Goal: Register for event/course

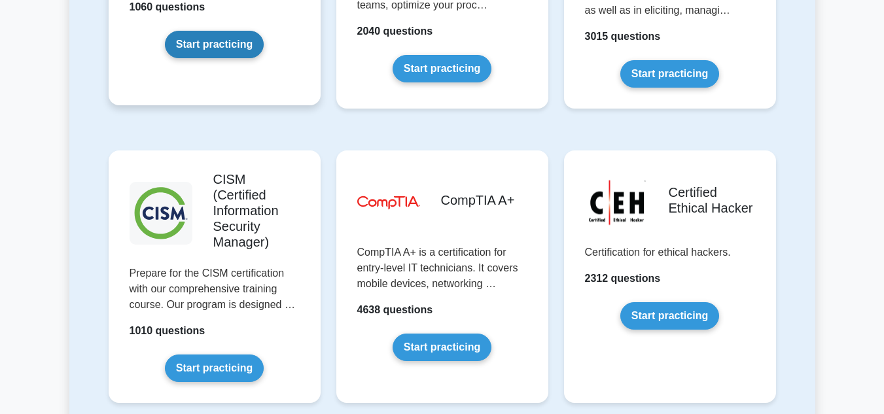
scroll to position [1898, 0]
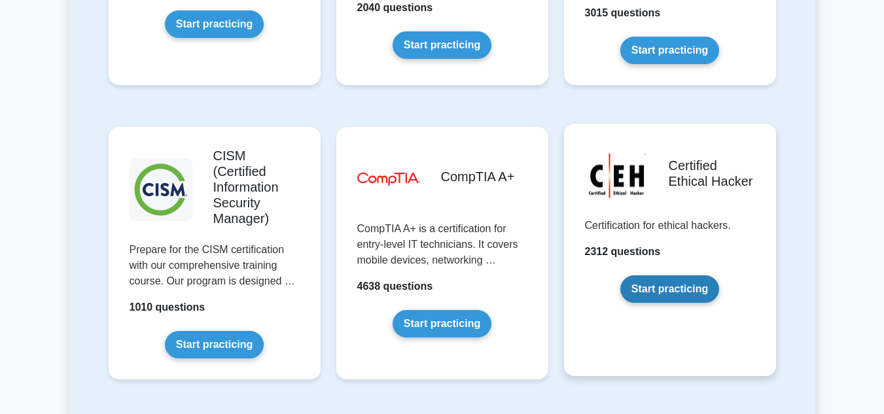
click at [647, 276] on link "Start practicing" at bounding box center [669, 289] width 99 height 27
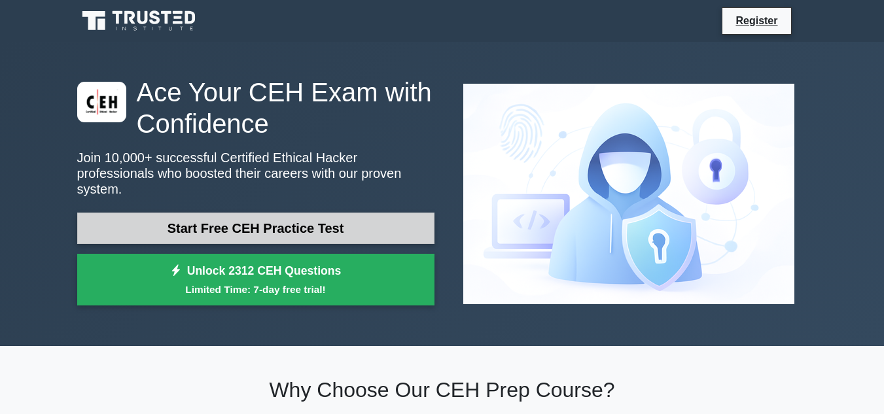
click at [268, 222] on link "Start Free CEH Practice Test" at bounding box center [255, 228] width 357 height 31
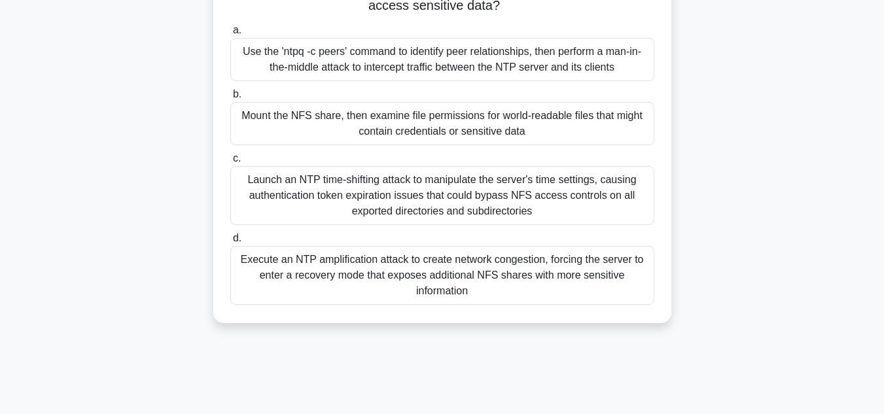
scroll to position [262, 0]
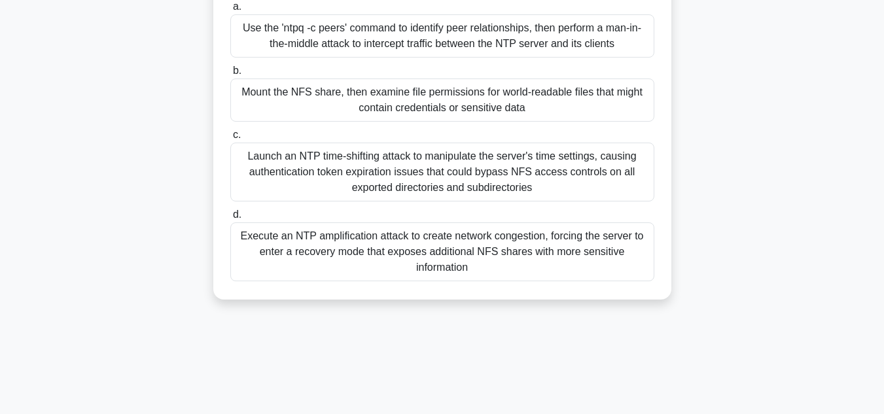
click at [361, 120] on div "Mount the NFS share, then examine file permissions for world-readable files tha…" at bounding box center [442, 100] width 424 height 43
click at [230, 75] on input "b. Mount the NFS share, then examine file permissions for world-readable files …" at bounding box center [230, 71] width 0 height 9
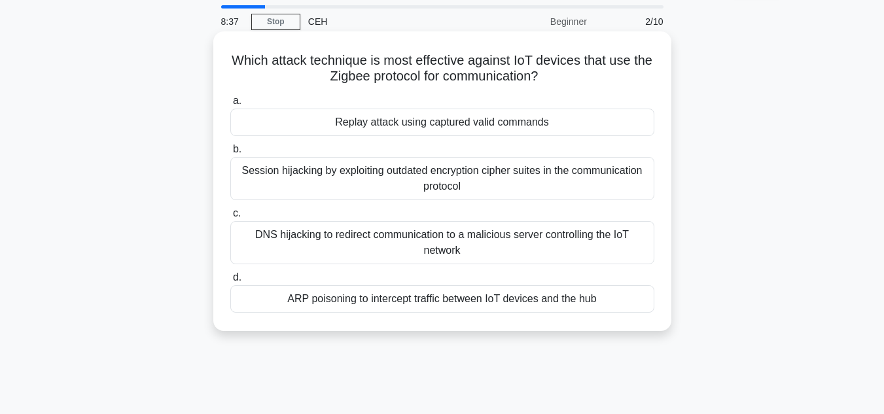
scroll to position [65, 0]
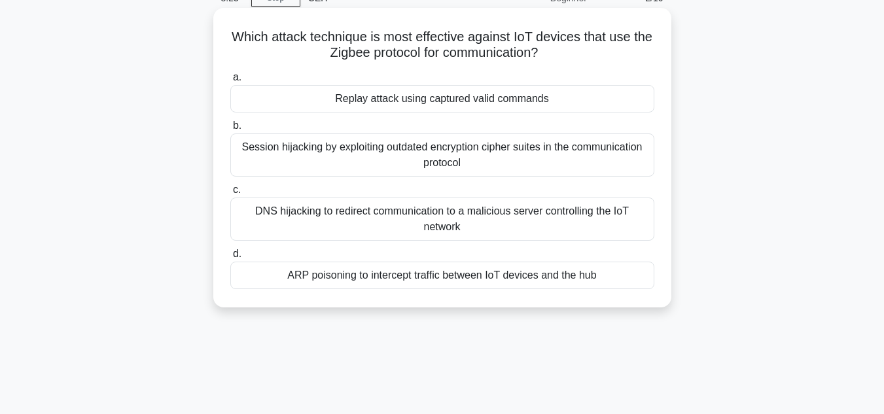
click at [380, 218] on div "DNS hijacking to redirect communication to a malicious server controlling the I…" at bounding box center [442, 219] width 424 height 43
click at [230, 194] on input "c. DNS hijacking to redirect communication to a malicious server controlling th…" at bounding box center [230, 190] width 0 height 9
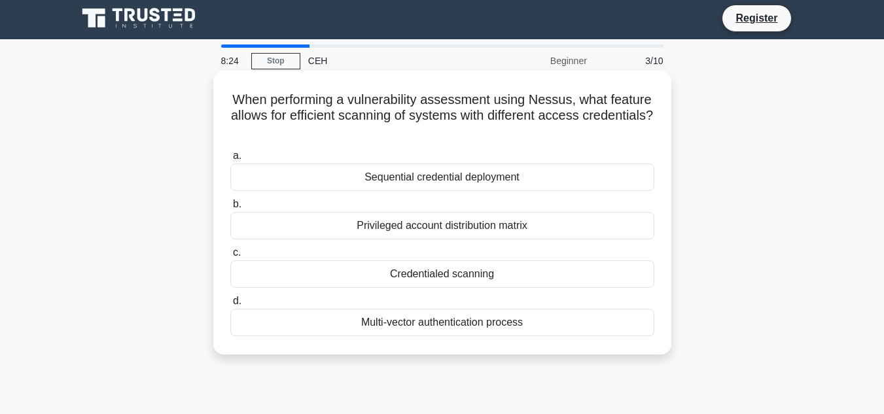
scroll to position [0, 0]
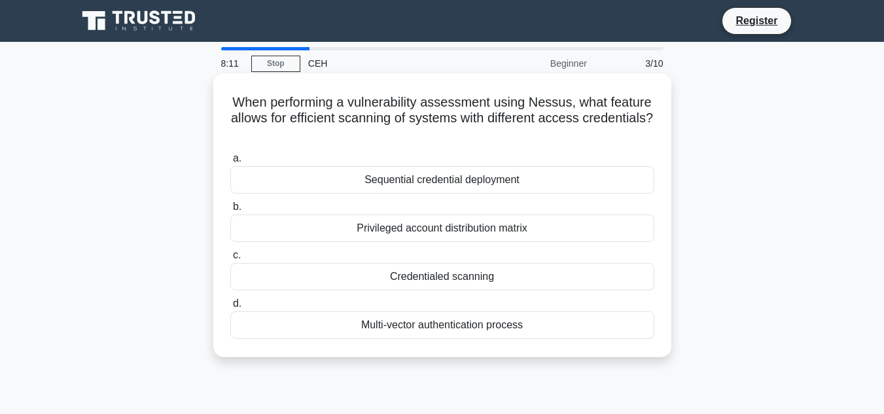
click at [425, 281] on div "Credentialed scanning" at bounding box center [442, 276] width 424 height 27
click at [230, 260] on input "c. Credentialed scanning" at bounding box center [230, 255] width 0 height 9
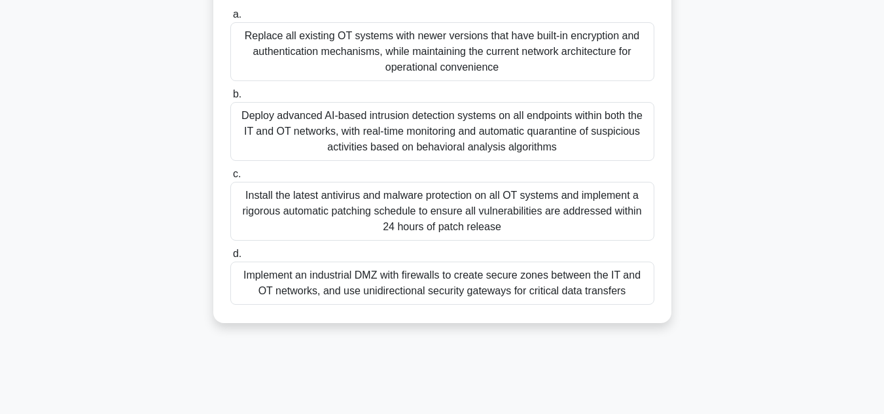
scroll to position [262, 0]
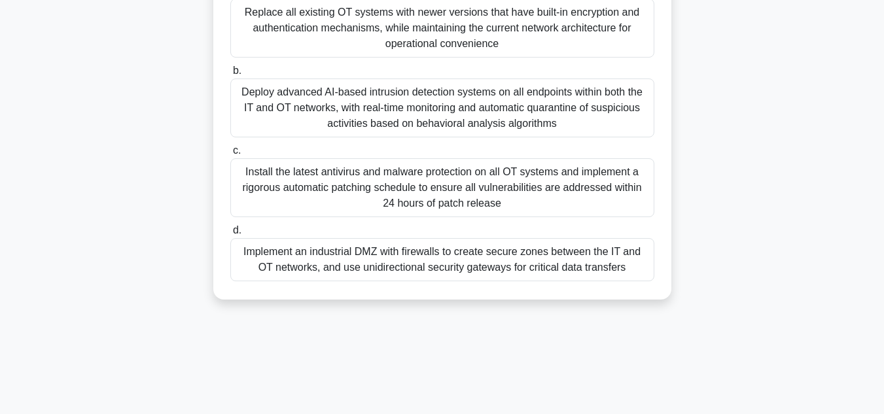
click at [425, 258] on div "Implement an industrial DMZ with firewalls to create secure zones between the I…" at bounding box center [442, 259] width 424 height 43
click at [230, 235] on input "d. Implement an industrial DMZ with firewalls to create secure zones between th…" at bounding box center [230, 230] width 0 height 9
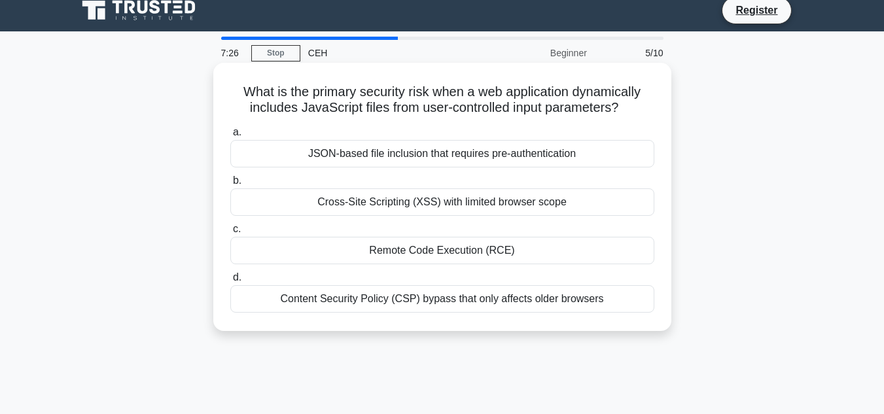
scroll to position [0, 0]
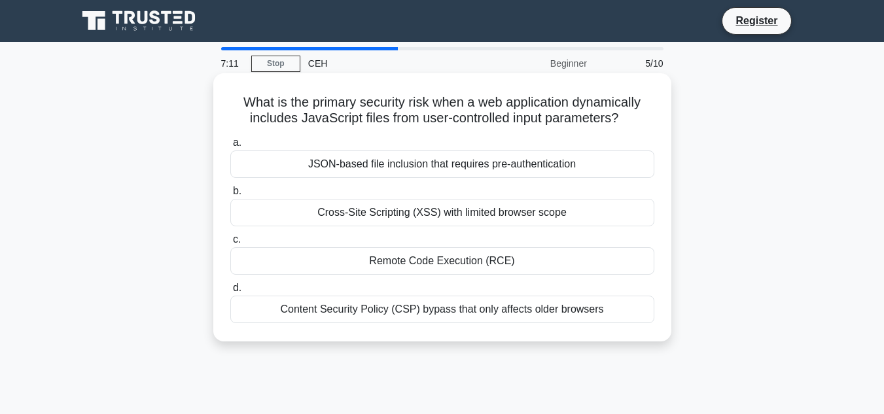
click at [424, 266] on div "Remote Code Execution (RCE)" at bounding box center [442, 260] width 424 height 27
click at [230, 244] on input "c. Remote Code Execution (RCE)" at bounding box center [230, 240] width 0 height 9
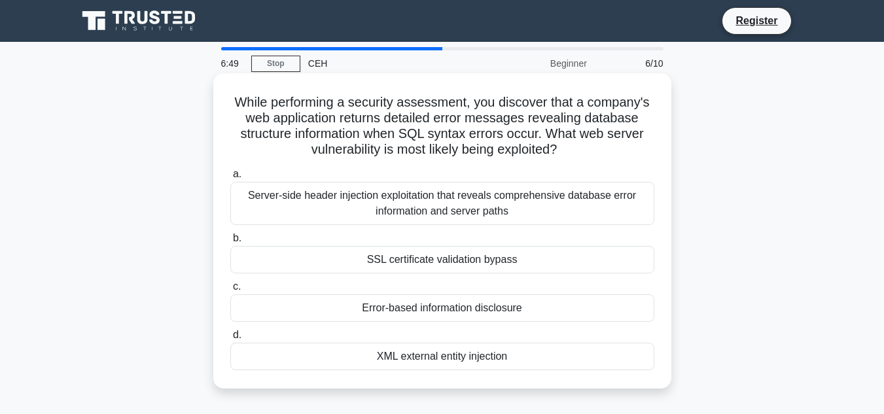
click at [452, 204] on div "Server-side header injection exploitation that reveals comprehensive database e…" at bounding box center [442, 203] width 424 height 43
click at [230, 179] on input "a. Server-side header injection exploitation that reveals comprehensive databas…" at bounding box center [230, 174] width 0 height 9
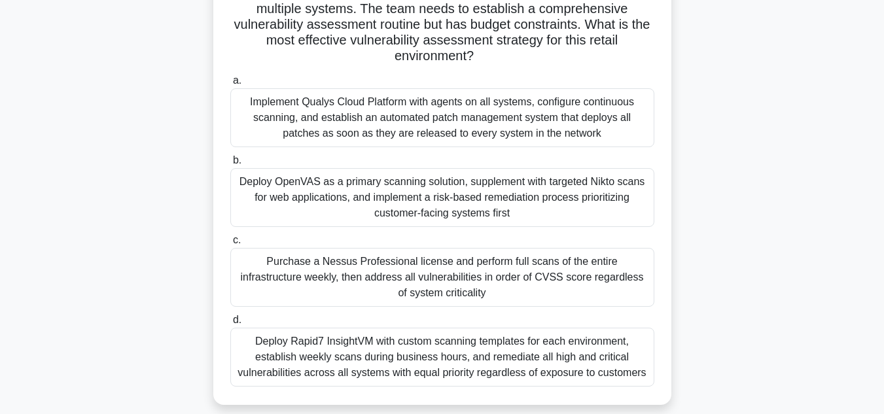
scroll to position [131, 0]
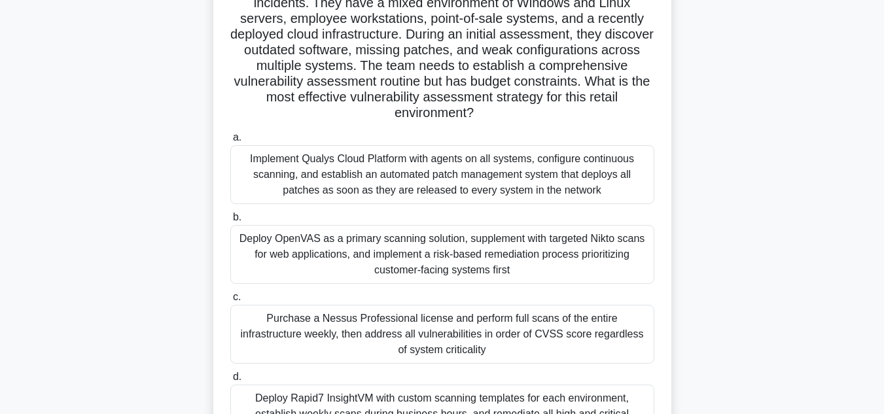
click at [429, 271] on div "Deploy OpenVAS as a primary scanning solution, supplement with targeted Nikto s…" at bounding box center [442, 254] width 424 height 59
click at [230, 222] on input "b. Deploy OpenVAS as a primary scanning solution, supplement with targeted Nikt…" at bounding box center [230, 217] width 0 height 9
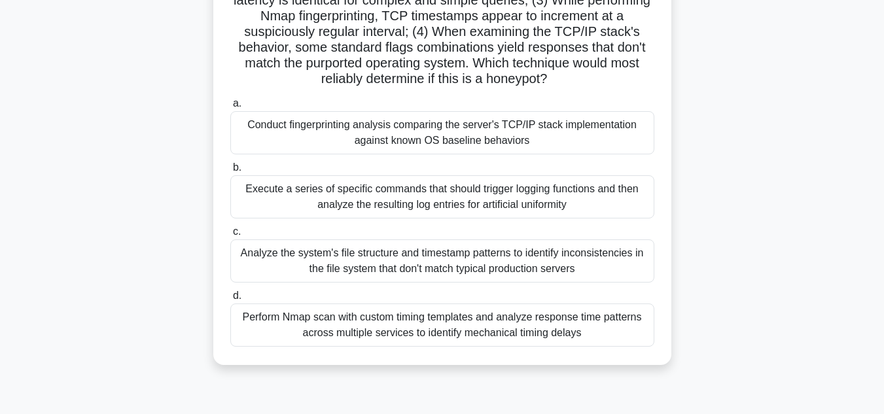
scroll to position [262, 0]
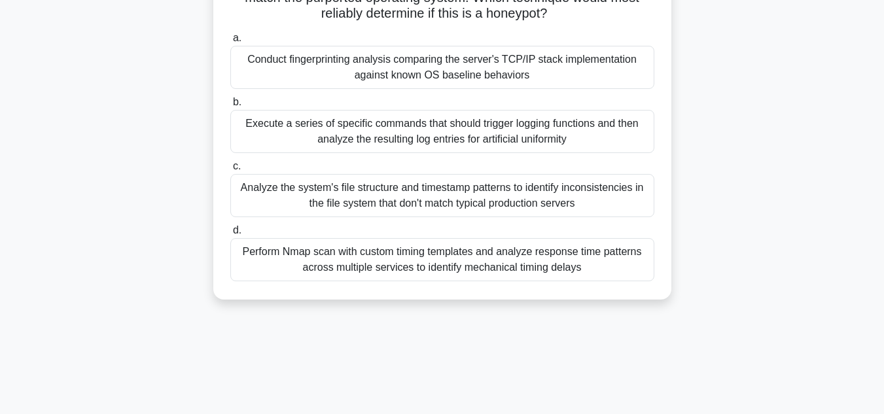
click at [413, 202] on div "Analyze the system's file structure and timestamp patterns to identify inconsis…" at bounding box center [442, 195] width 424 height 43
click at [230, 171] on input "c. Analyze the system's file structure and timestamp patterns to identify incon…" at bounding box center [230, 166] width 0 height 9
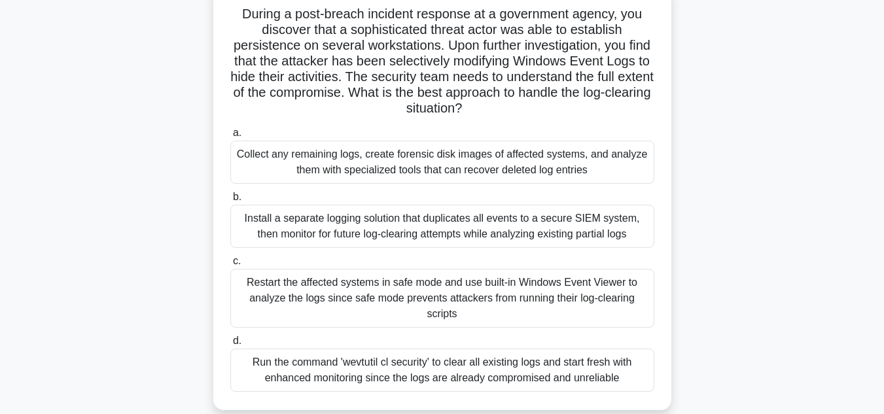
scroll to position [65, 0]
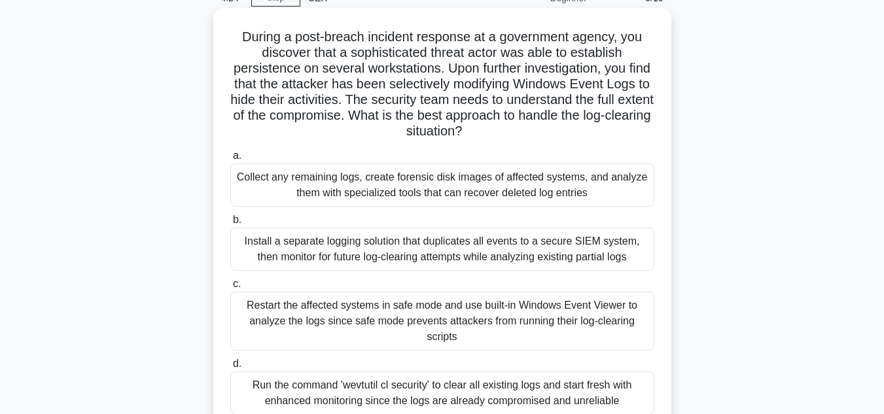
click at [317, 187] on div "Collect any remaining logs, create forensic disk images of affected systems, an…" at bounding box center [442, 185] width 424 height 43
click at [230, 160] on input "a. Collect any remaining logs, create forensic disk images of affected systems,…" at bounding box center [230, 156] width 0 height 9
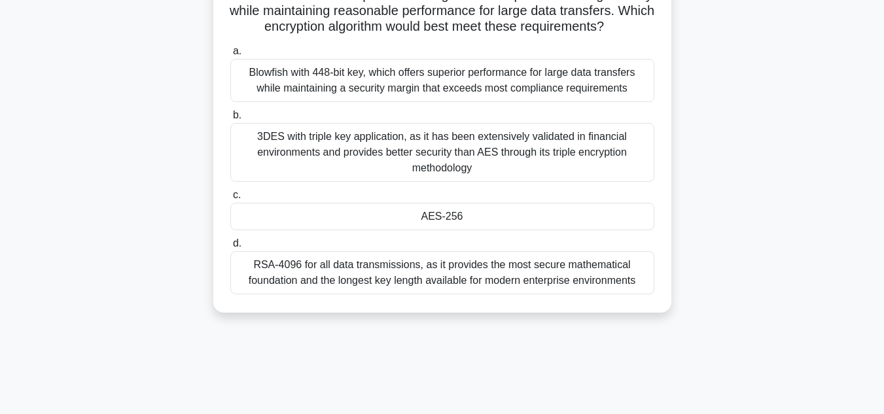
scroll to position [131, 0]
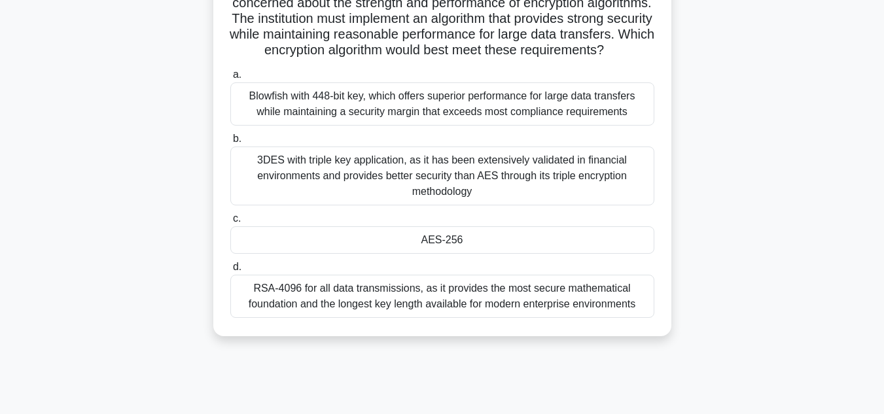
click at [354, 312] on div "RSA-4096 for all data transmissions, as it provides the most secure mathematica…" at bounding box center [442, 296] width 424 height 43
click at [230, 272] on input "d. RSA-4096 for all data transmissions, as it provides the most secure mathemat…" at bounding box center [230, 267] width 0 height 9
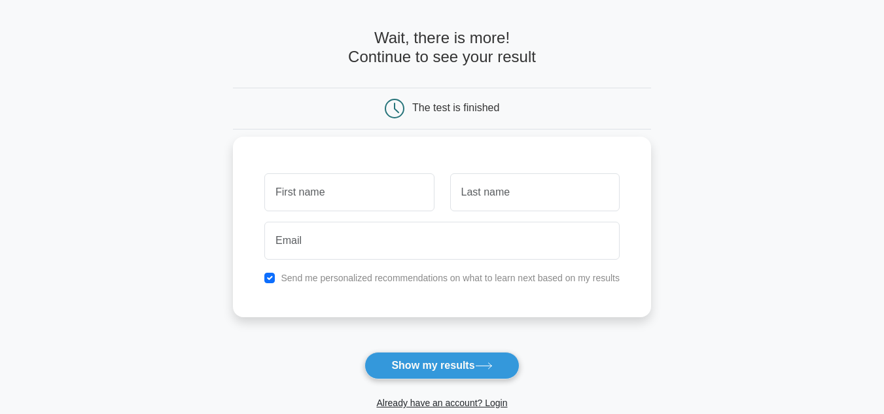
scroll to position [65, 0]
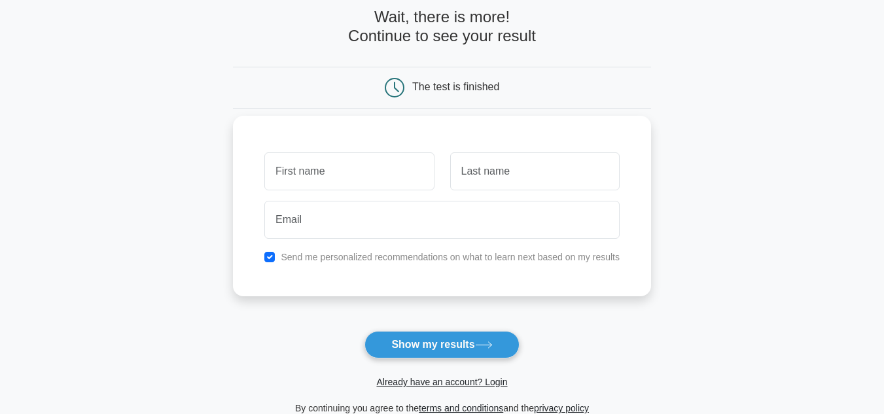
click at [327, 172] on input "text" at bounding box center [348, 171] width 169 height 38
type input "Devesh"
click at [482, 171] on input "text" at bounding box center [534, 171] width 169 height 38
type input "Gopee"
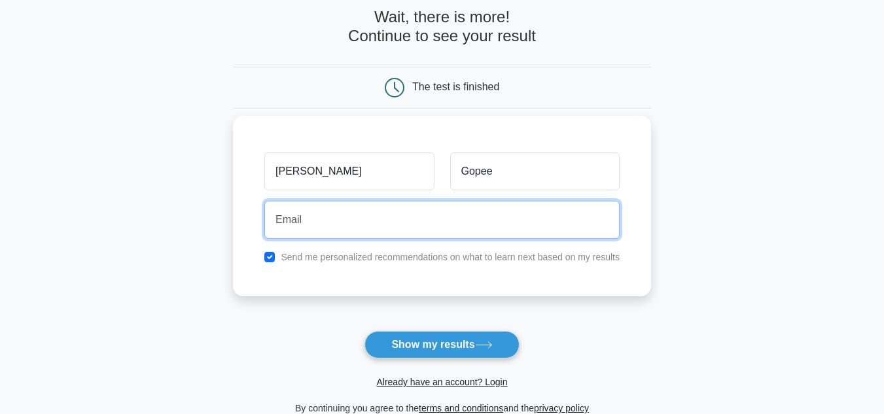
click at [329, 230] on input "email" at bounding box center [441, 220] width 355 height 38
type input "deveshgopee2790@gmail.com"
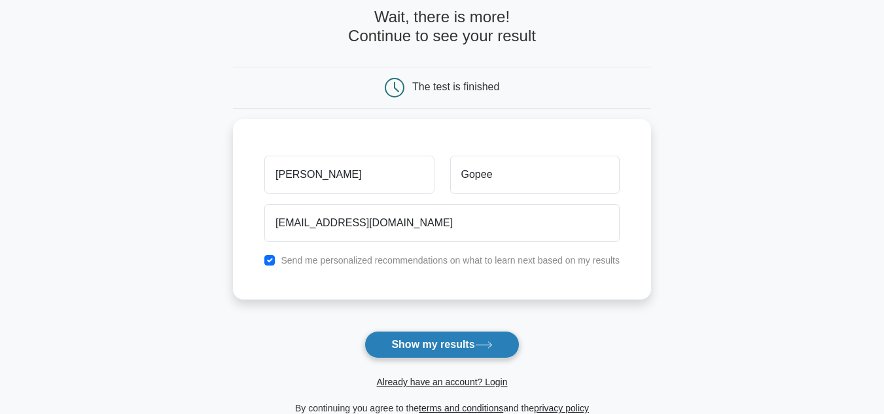
click at [434, 342] on button "Show my results" at bounding box center [442, 344] width 154 height 27
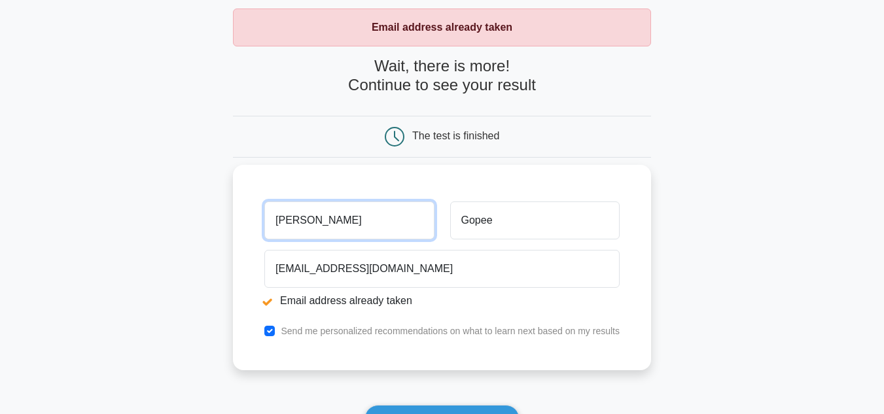
scroll to position [65, 0]
